Goal: Task Accomplishment & Management: Manage account settings

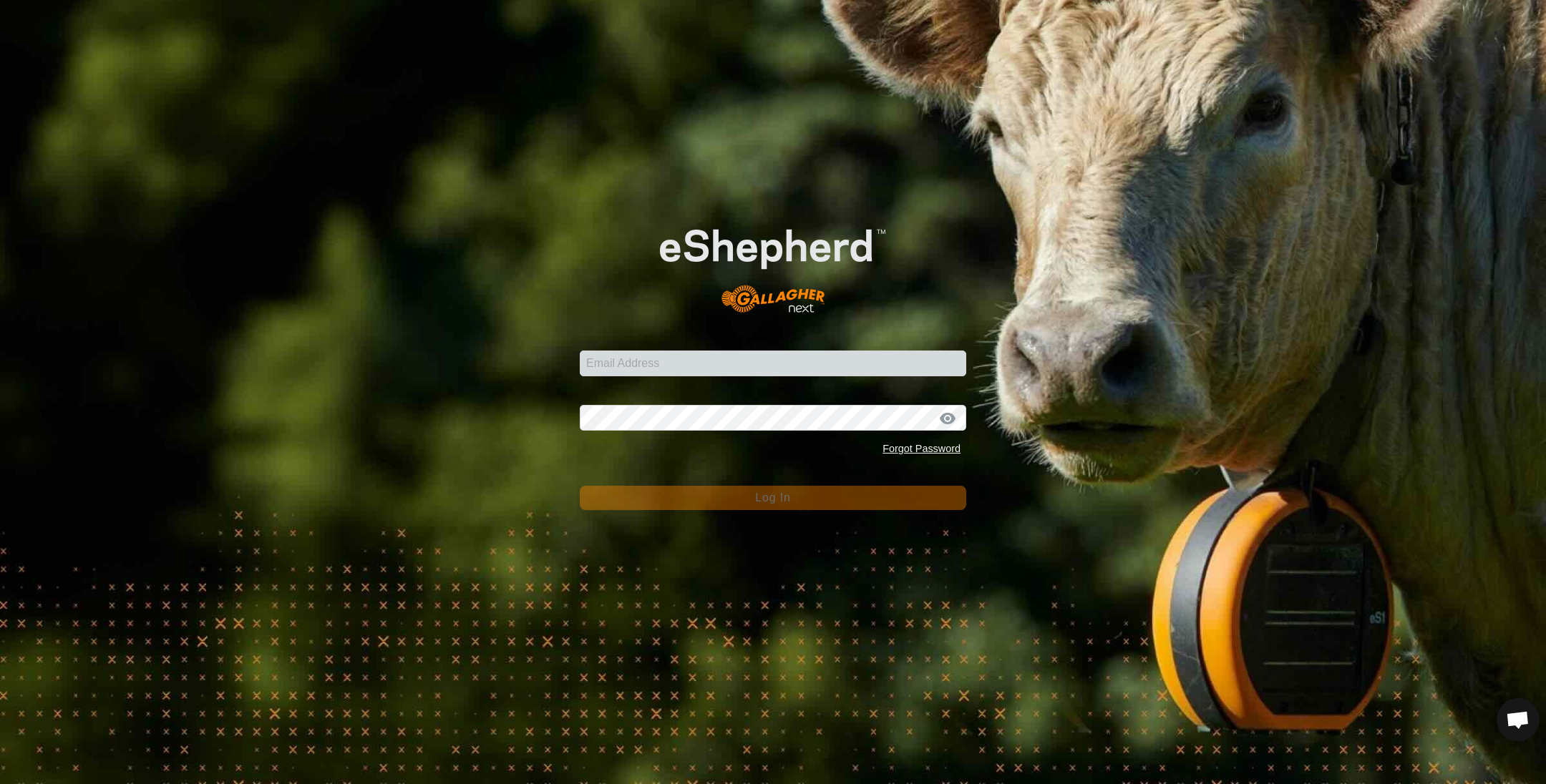
click at [693, 382] on form "Email Address Password Forgot Password Log In" at bounding box center [773, 353] width 386 height 314
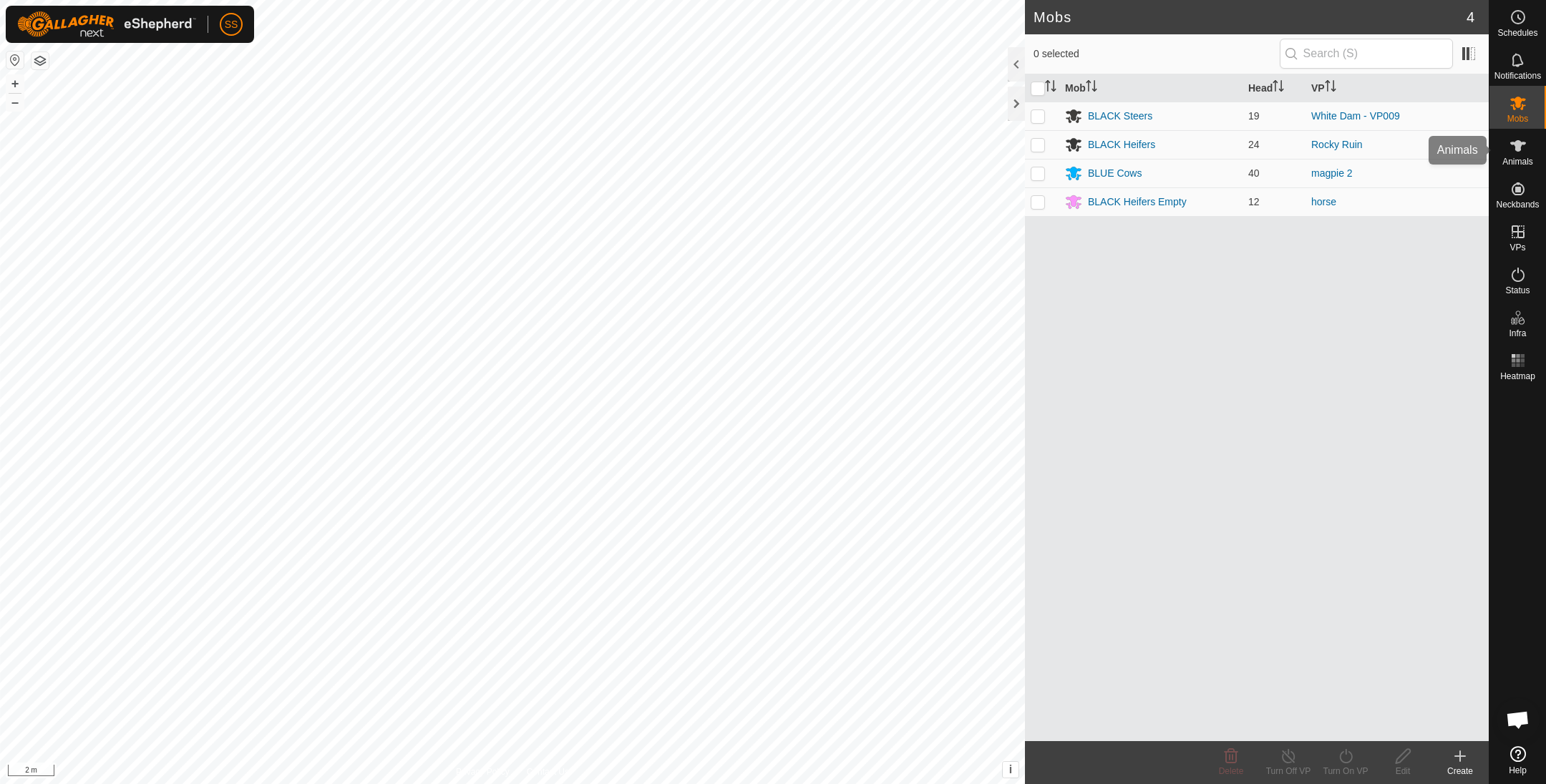
click at [1505, 146] on es-animals-svg-icon at bounding box center [1518, 146] width 26 height 23
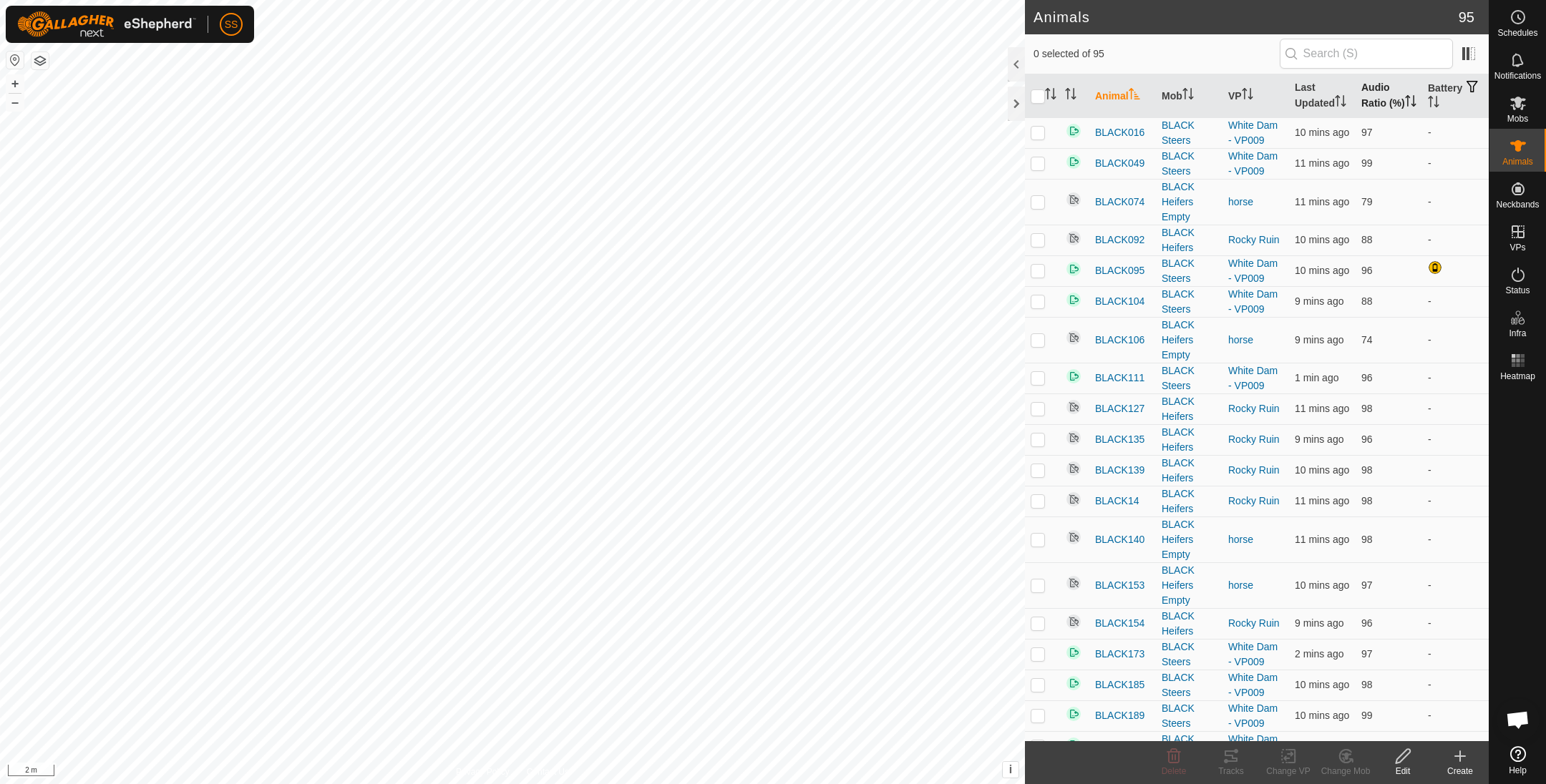
click at [1376, 103] on th "Audio Ratio (%)" at bounding box center [1388, 96] width 67 height 43
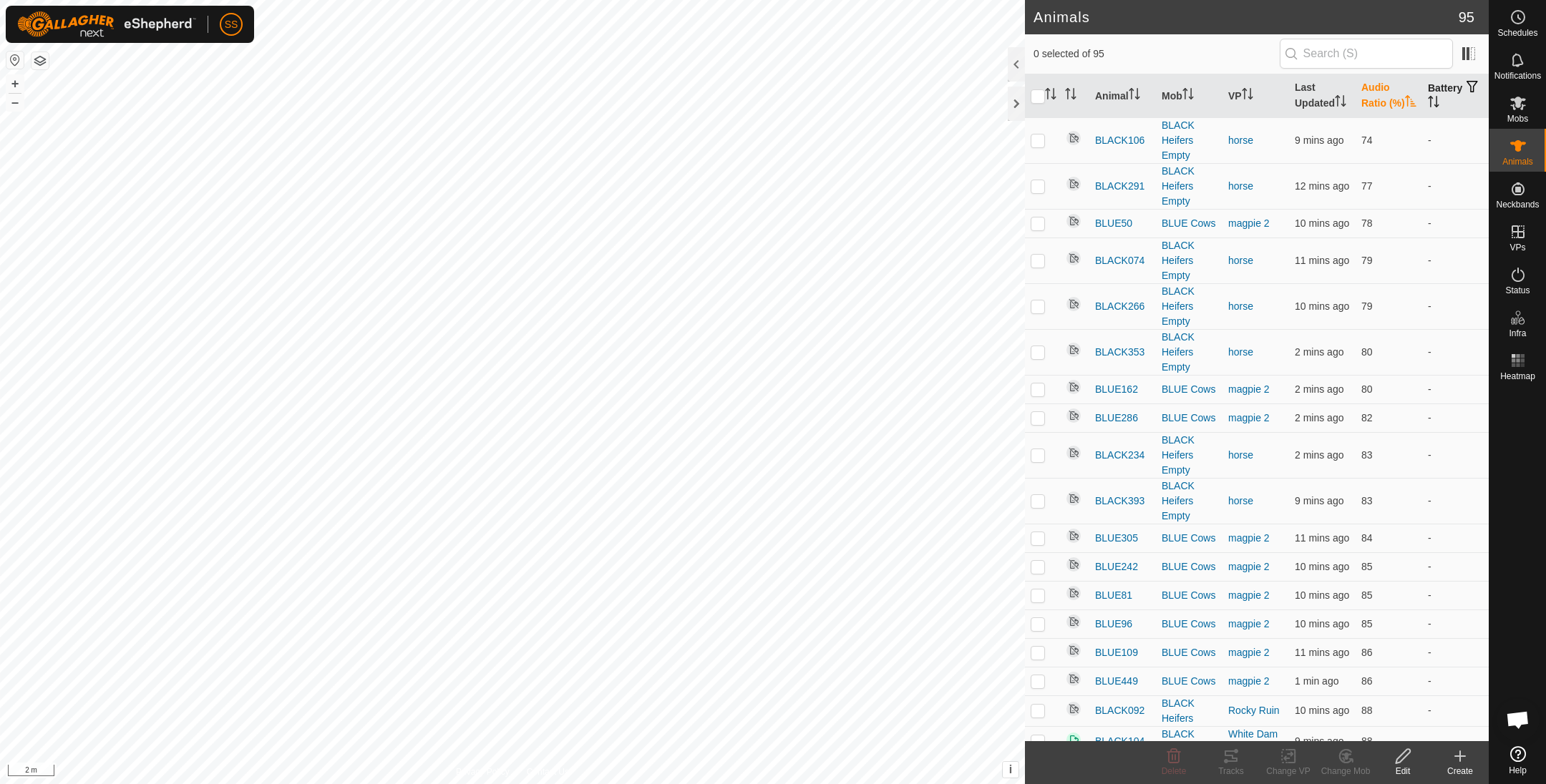
click at [1434, 99] on th "Battery" at bounding box center [1455, 96] width 67 height 43
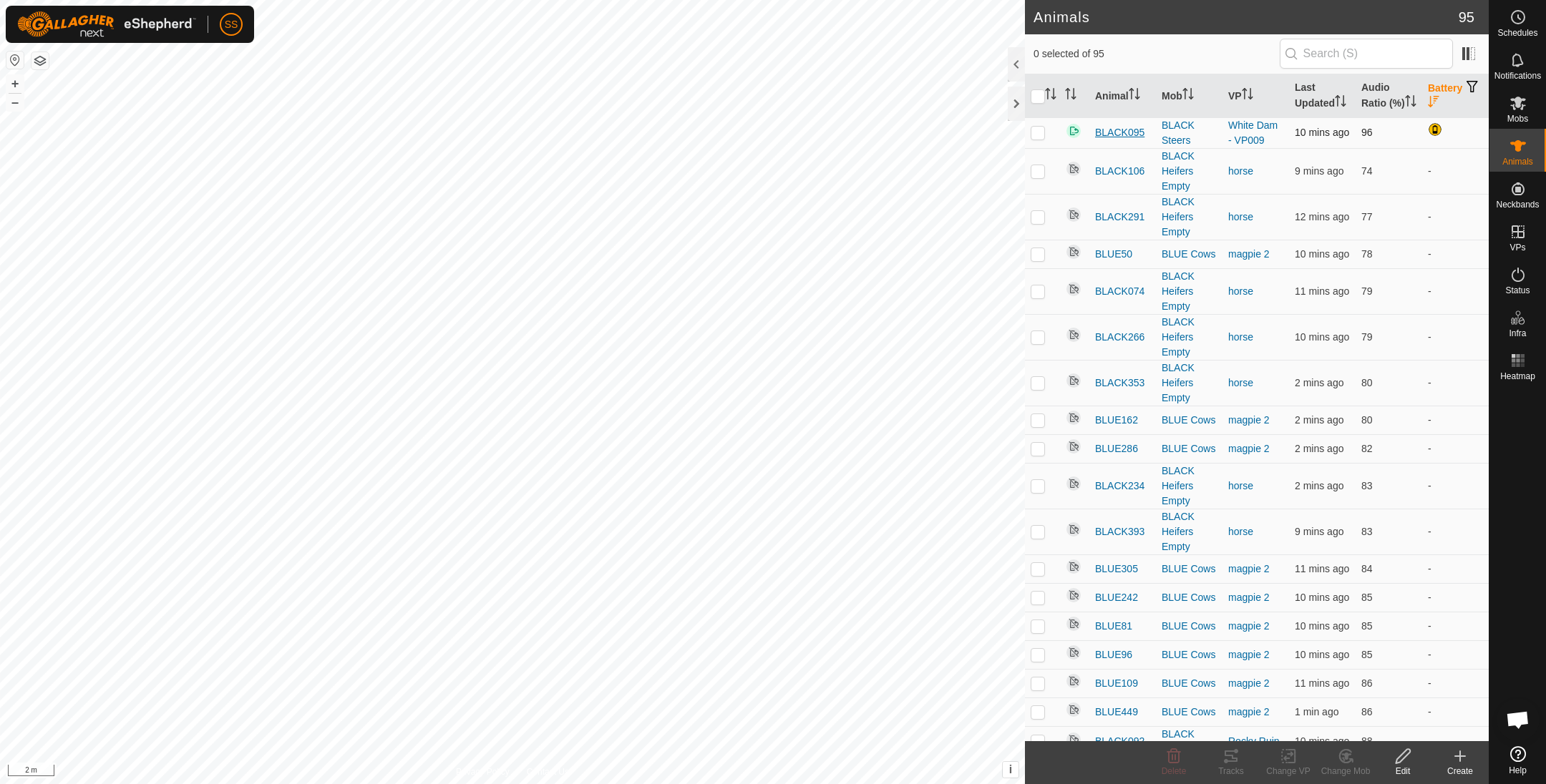
click at [1129, 140] on span "BLACK095" at bounding box center [1120, 133] width 49 height 15
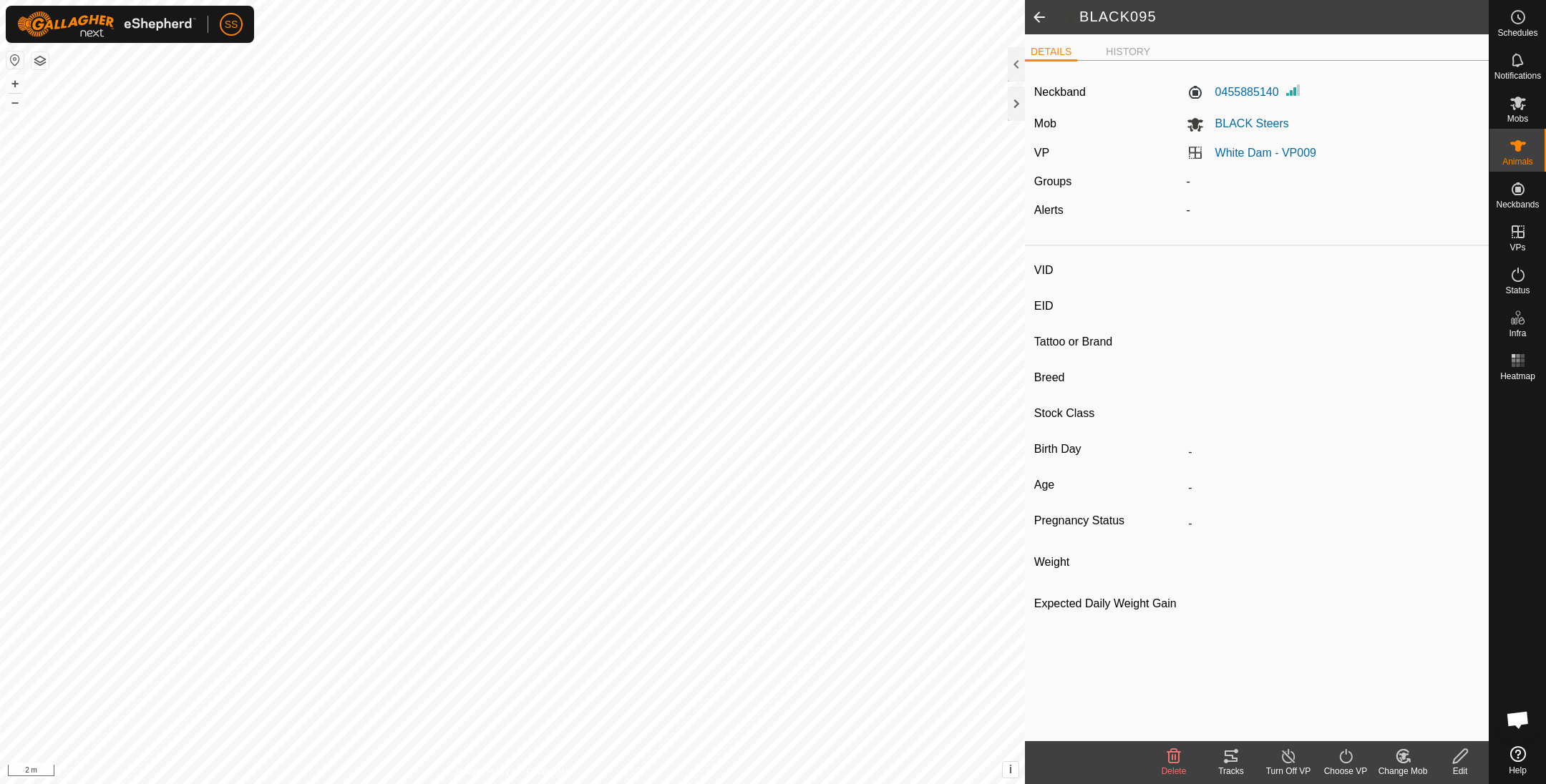
type input "BLACK095"
type input "-"
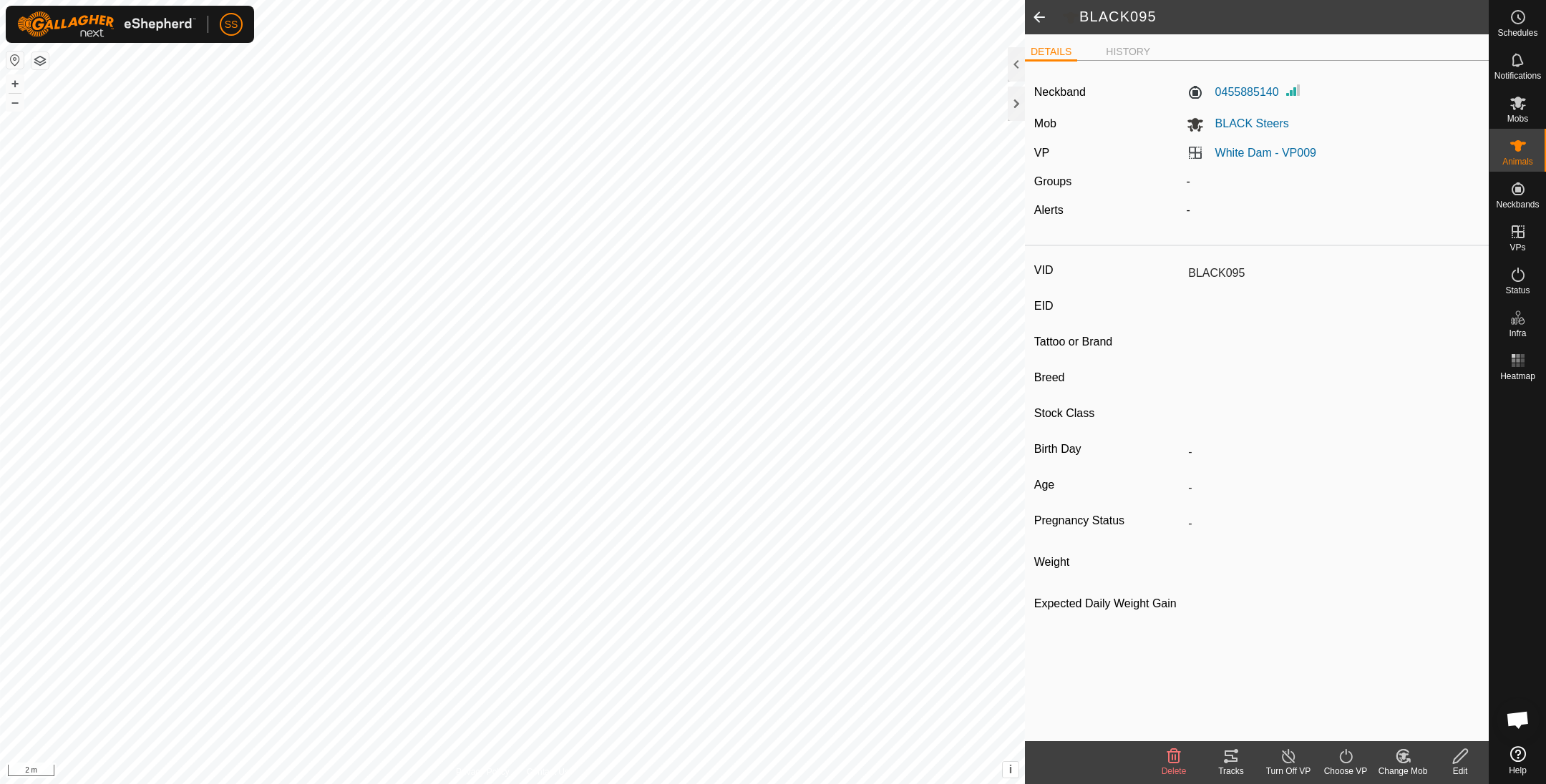
type input "370 kg"
type input "-"
click at [1145, 46] on li "HISTORY" at bounding box center [1128, 53] width 55 height 17
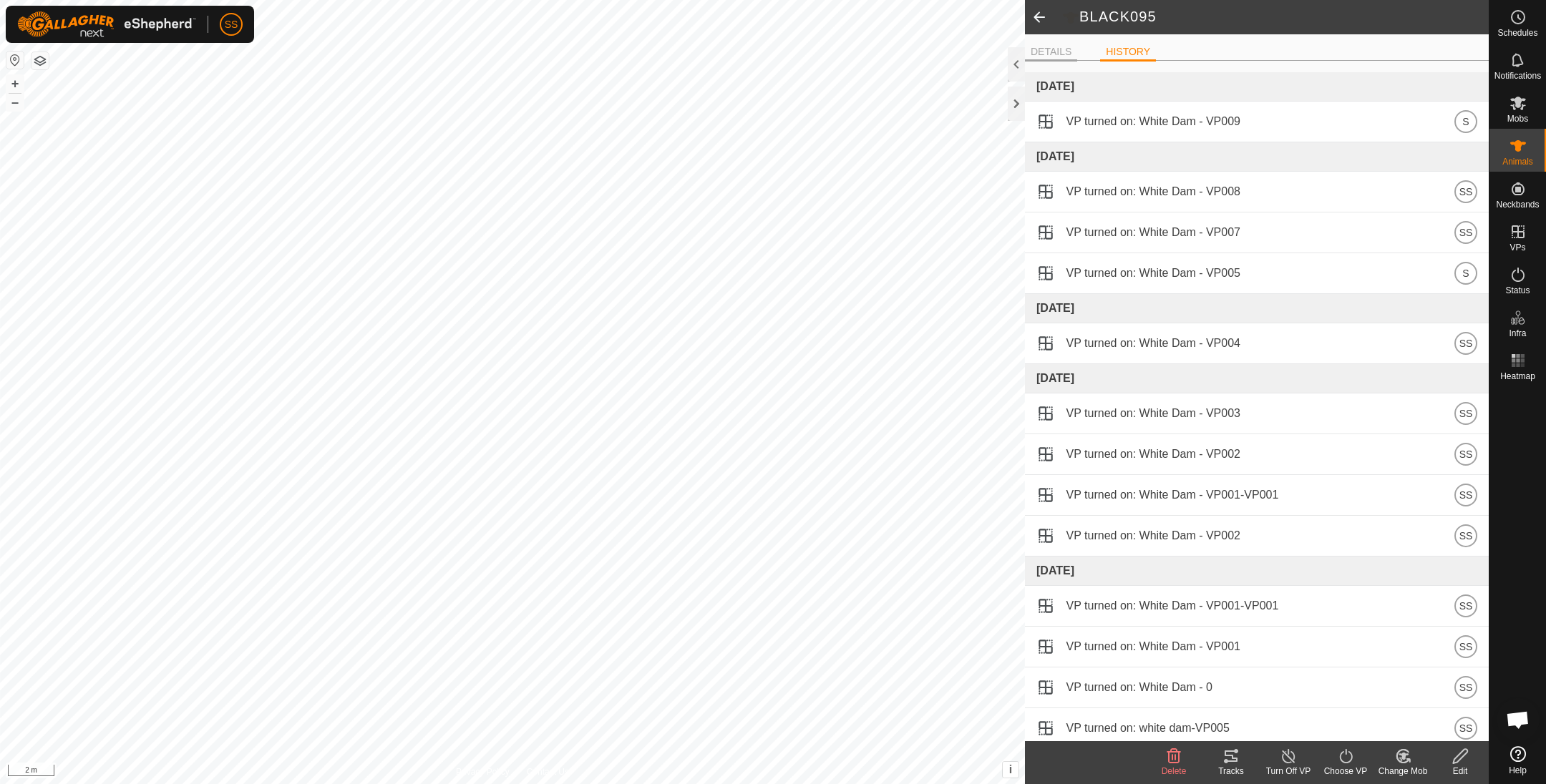
click at [1040, 51] on li "DETAILS" at bounding box center [1051, 53] width 52 height 17
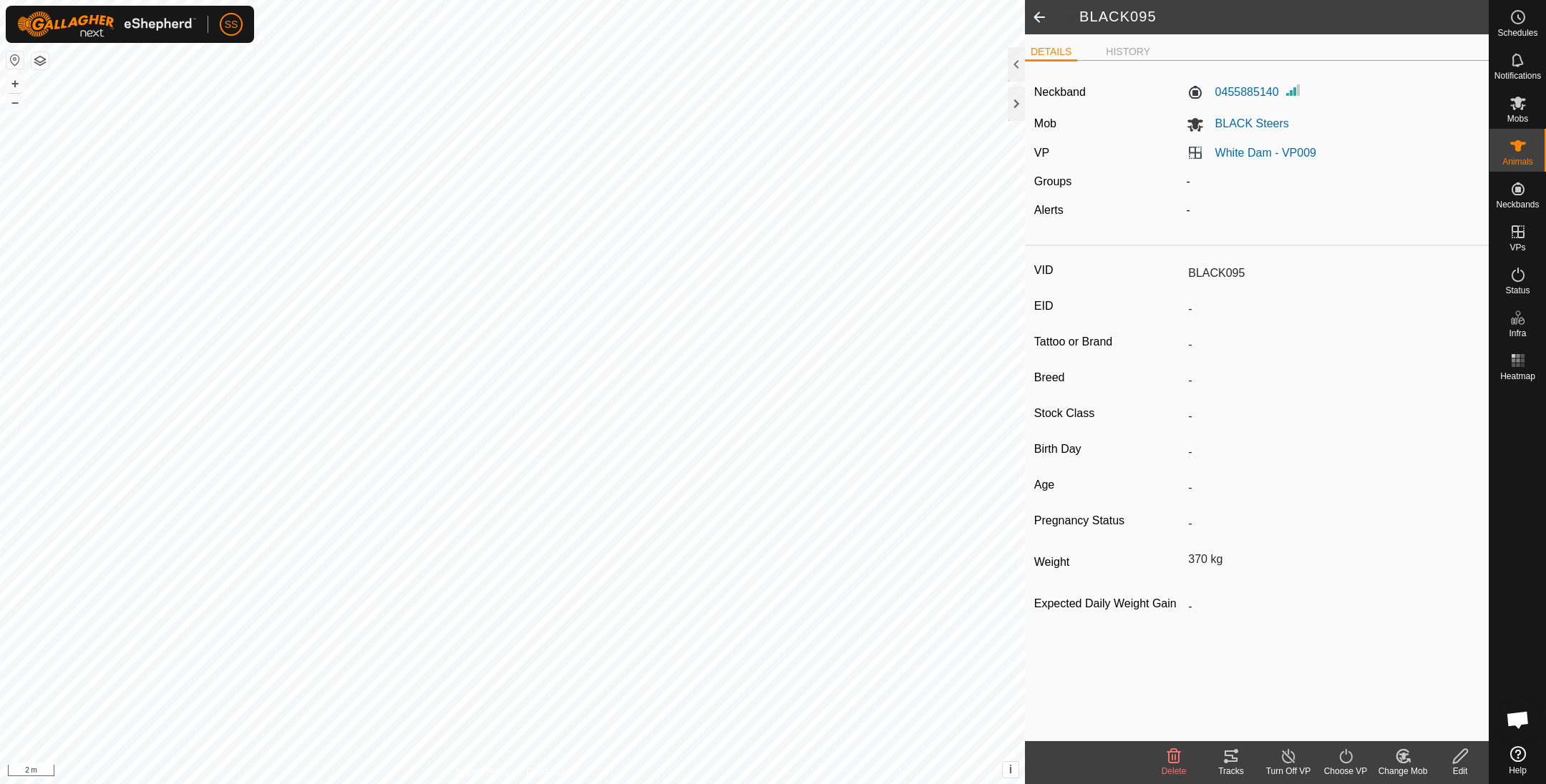
click at [1040, 20] on span at bounding box center [1039, 17] width 29 height 35
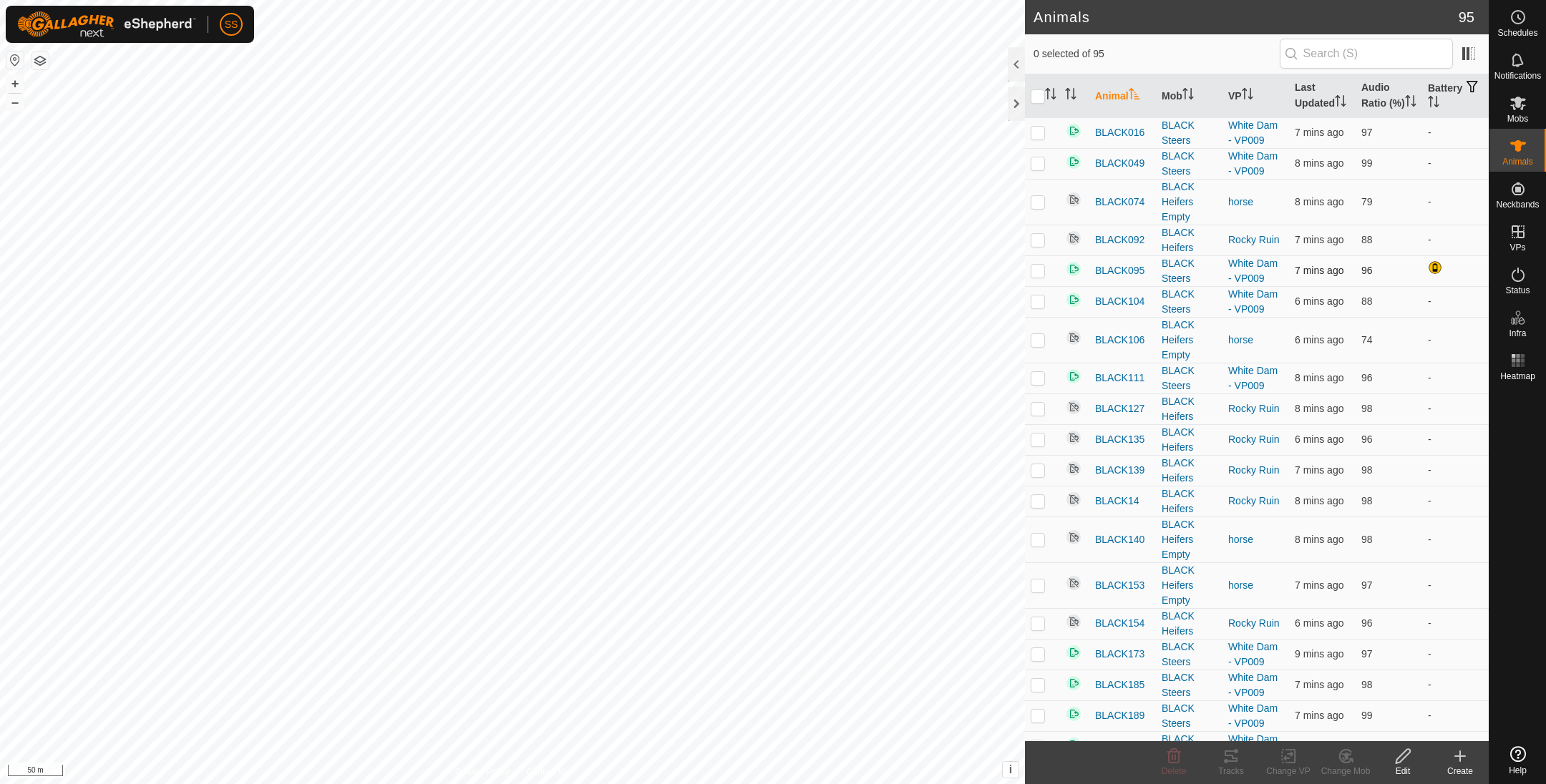
click at [1042, 276] on p-checkbox at bounding box center [1037, 270] width 15 height 11
checkbox input "false"
